Goal: Complete application form

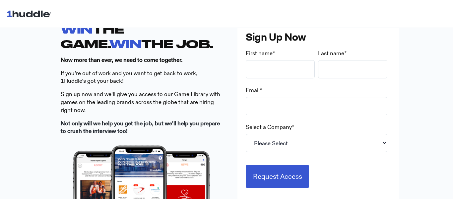
scroll to position [198, 0]
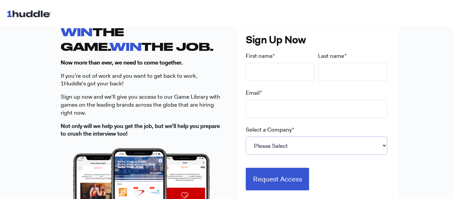
click at [357, 150] on select "Please Select 7-Eleven Ace Hardware Albertsons Companies ALDI Amazon Aveanna He…" at bounding box center [317, 145] width 142 height 18
select select "Starbucks"
click at [246, 136] on select "Please Select 7-Eleven Ace Hardware Albertsons Companies ALDI Amazon Aveanna He…" at bounding box center [317, 145] width 142 height 18
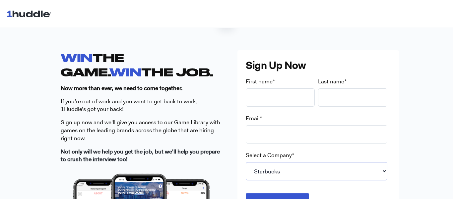
scroll to position [173, 0]
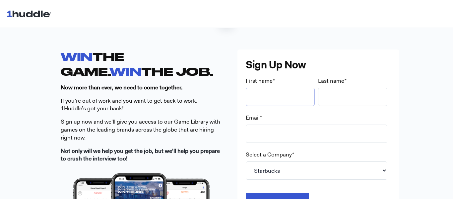
click at [275, 102] on input "First name *" at bounding box center [280, 97] width 69 height 18
type input "Monni"
click at [357, 90] on input "Last name *" at bounding box center [352, 97] width 69 height 18
type input "Lalya"
click at [290, 124] on input "Email *" at bounding box center [317, 133] width 142 height 18
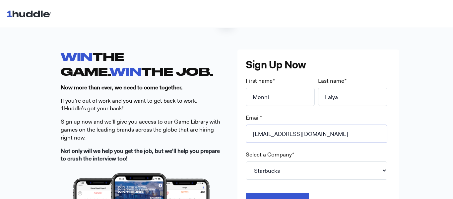
scroll to position [174, 0]
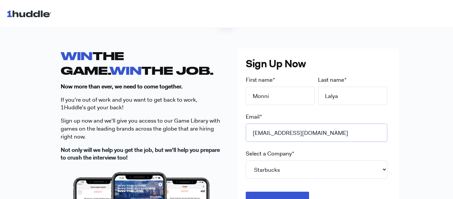
type input "[EMAIL_ADDRESS][DOMAIN_NAME]"
click at [448, 124] on div "WIN THE GAME. WIN THE JOB. Now more than ever, we need to come together. If you…" at bounding box center [226, 183] width 453 height 312
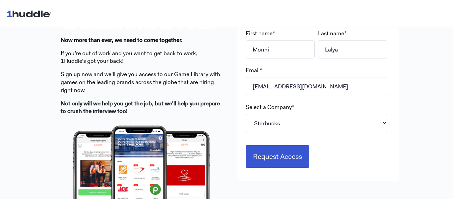
scroll to position [226, 0]
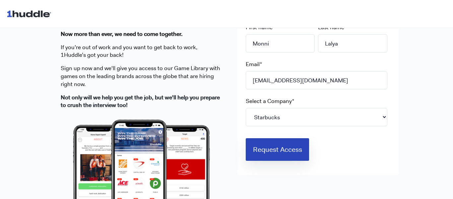
click at [265, 146] on input "Request Access" at bounding box center [278, 149] width 64 height 23
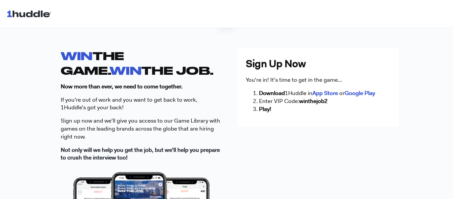
scroll to position [173, 0]
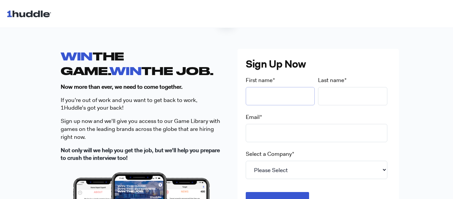
click at [283, 97] on input "First name *" at bounding box center [280, 96] width 69 height 18
type input "Monni"
click at [337, 92] on input "Last name *" at bounding box center [352, 96] width 69 height 18
type input "Lalya"
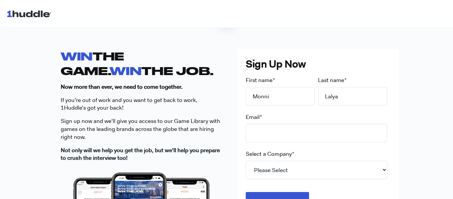
click at [317, 122] on div "Email *" at bounding box center [318, 127] width 145 height 29
click at [275, 137] on input "Email *" at bounding box center [317, 133] width 142 height 18
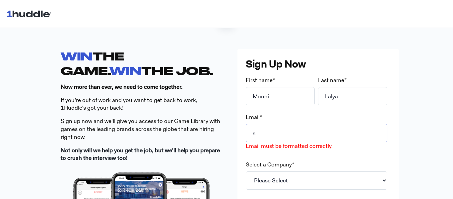
type input "[EMAIL_ADDRESS][DOMAIN_NAME]"
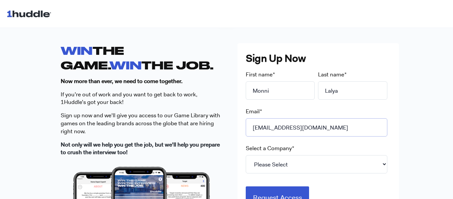
scroll to position [179, 0]
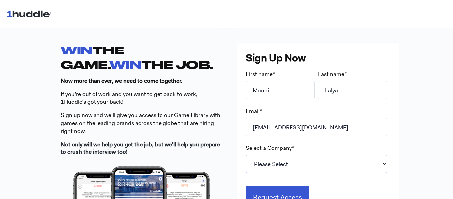
click at [295, 155] on select "Please Select 7-Eleven Ace Hardware Albertsons Companies ALDI Amazon Aveanna He…" at bounding box center [317, 163] width 142 height 18
select select "Starbucks"
click at [246, 154] on select "Please Select 7-Eleven Ace Hardware Albertsons Companies ALDI Amazon Aveanna He…" at bounding box center [317, 163] width 142 height 18
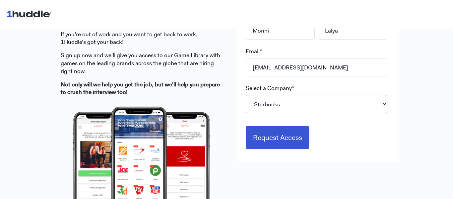
scroll to position [244, 0]
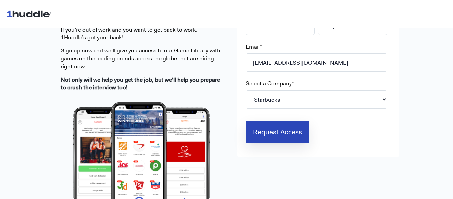
click at [276, 136] on input "Request Access" at bounding box center [278, 131] width 64 height 23
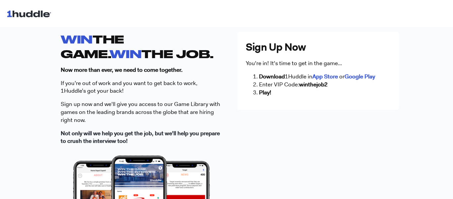
scroll to position [190, 0]
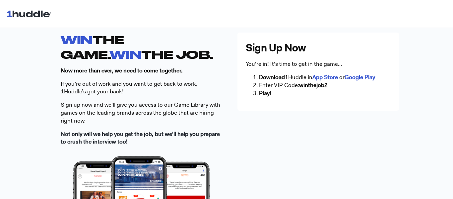
click at [276, 136] on div "WIN THE GAME. WIN THE JOB. Now more than ever, we need to come together. If you…" at bounding box center [226, 167] width 331 height 270
